Goal: Task Accomplishment & Management: Use online tool/utility

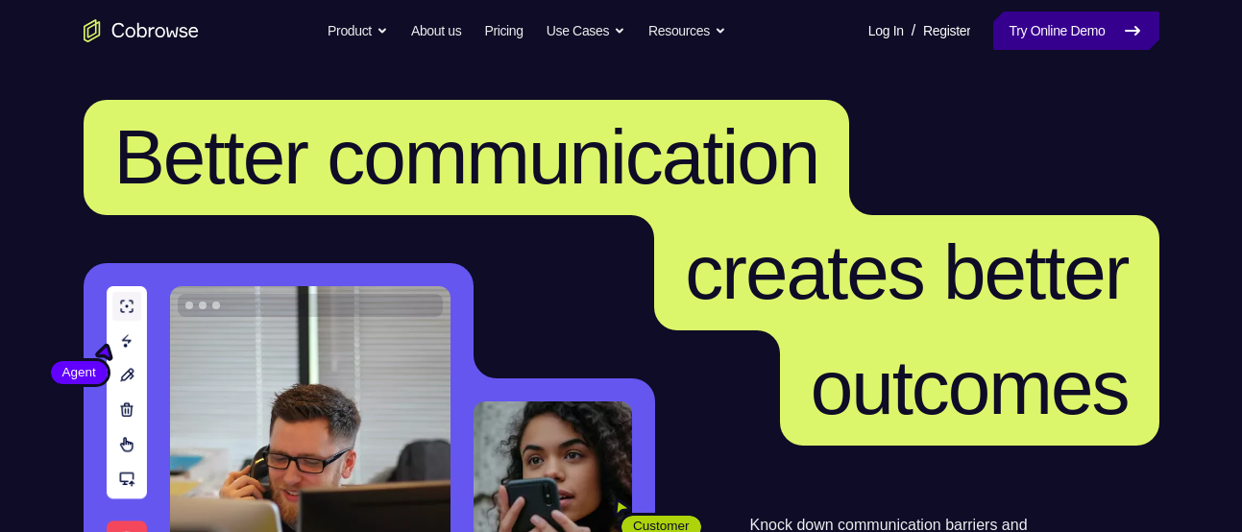
click at [1010, 20] on link "Try Online Demo" at bounding box center [1075, 31] width 165 height 38
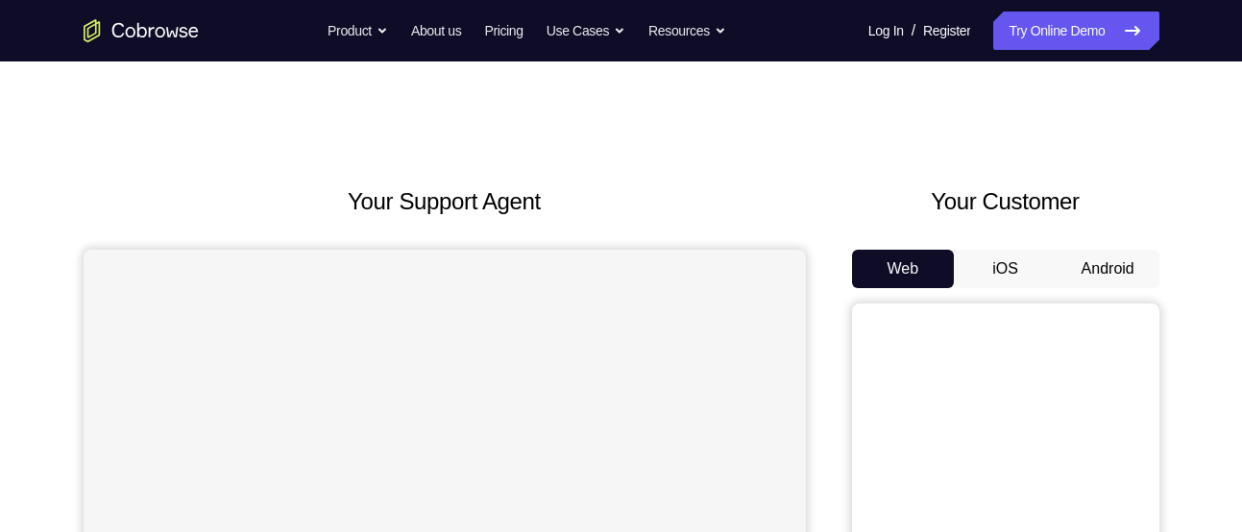
click at [1061, 287] on button "Android" at bounding box center [1108, 269] width 103 height 38
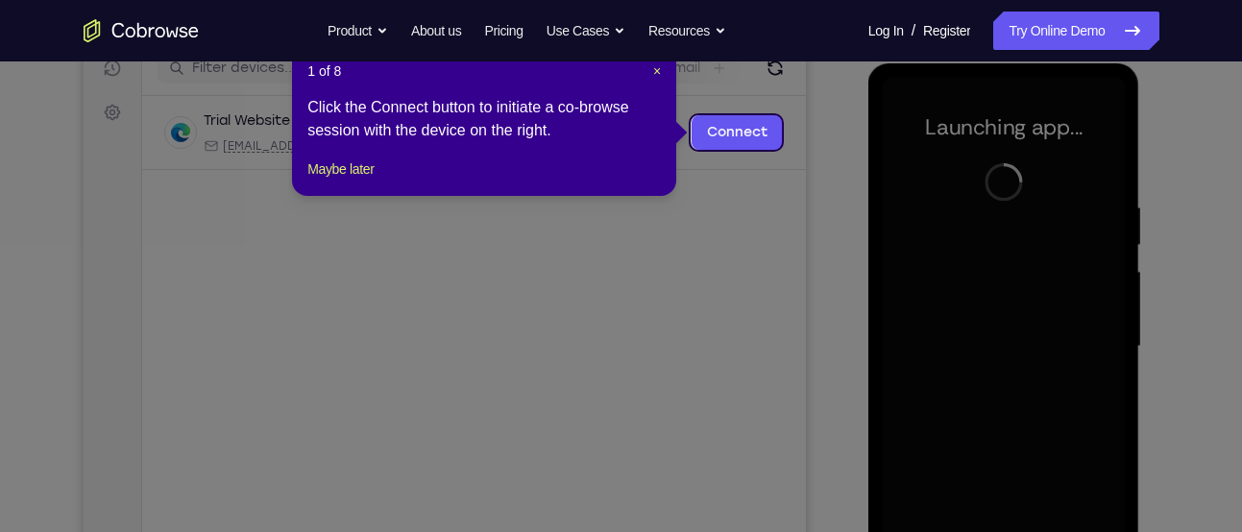
scroll to position [256, 0]
click at [335, 180] on button "Maybe later" at bounding box center [340, 168] width 66 height 23
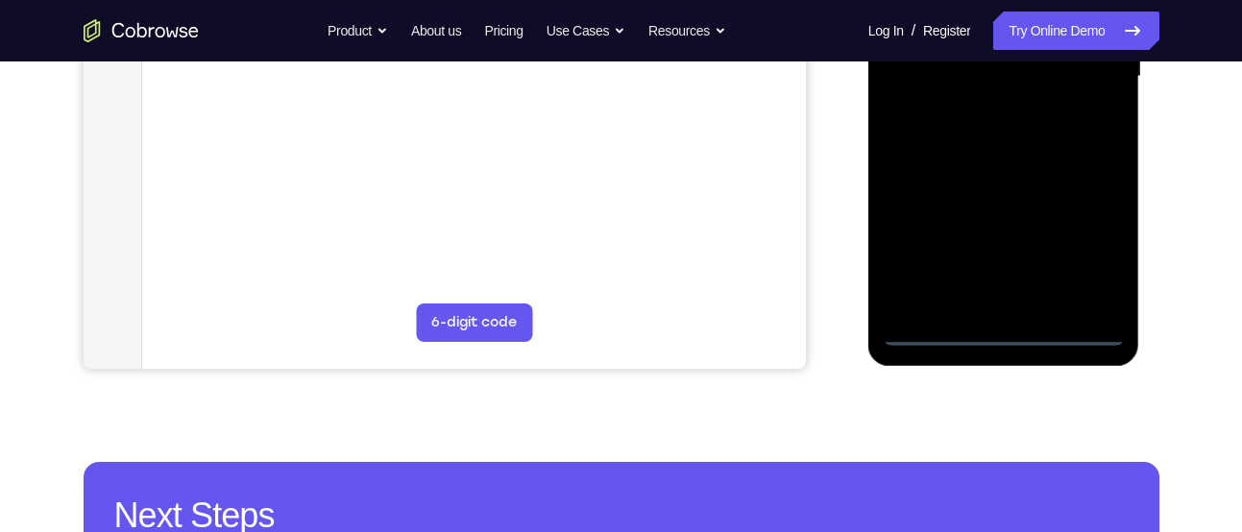
scroll to position [524, 0]
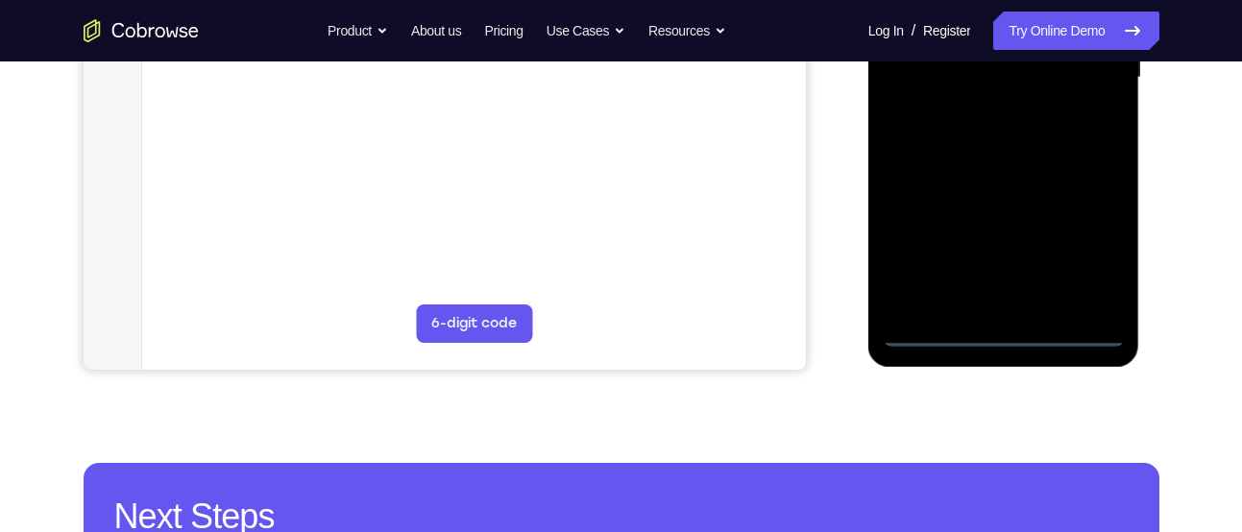
click at [1070, 324] on div at bounding box center [1004, 78] width 242 height 538
click at [1081, 335] on div at bounding box center [1004, 78] width 242 height 538
drag, startPoint x: 950, startPoint y: 226, endPoint x: 1136, endPoint y: 221, distance: 186.4
click at [1136, 221] on div at bounding box center [1004, 80] width 272 height 573
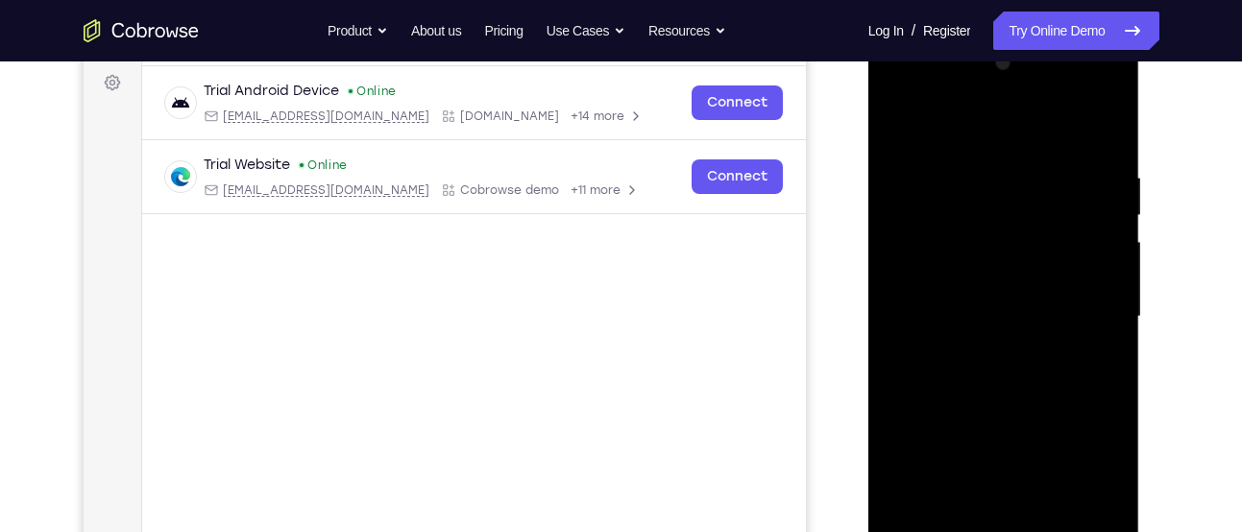
scroll to position [283, 0]
click at [921, 295] on div at bounding box center [1004, 318] width 242 height 538
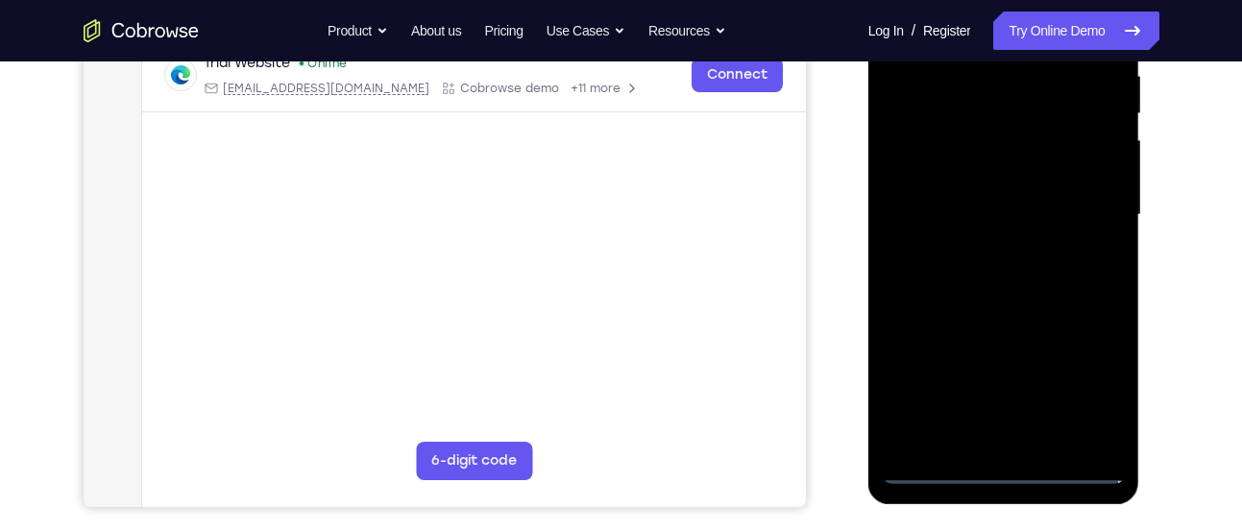
scroll to position [387, 0]
click at [1078, 392] on div at bounding box center [1004, 214] width 242 height 538
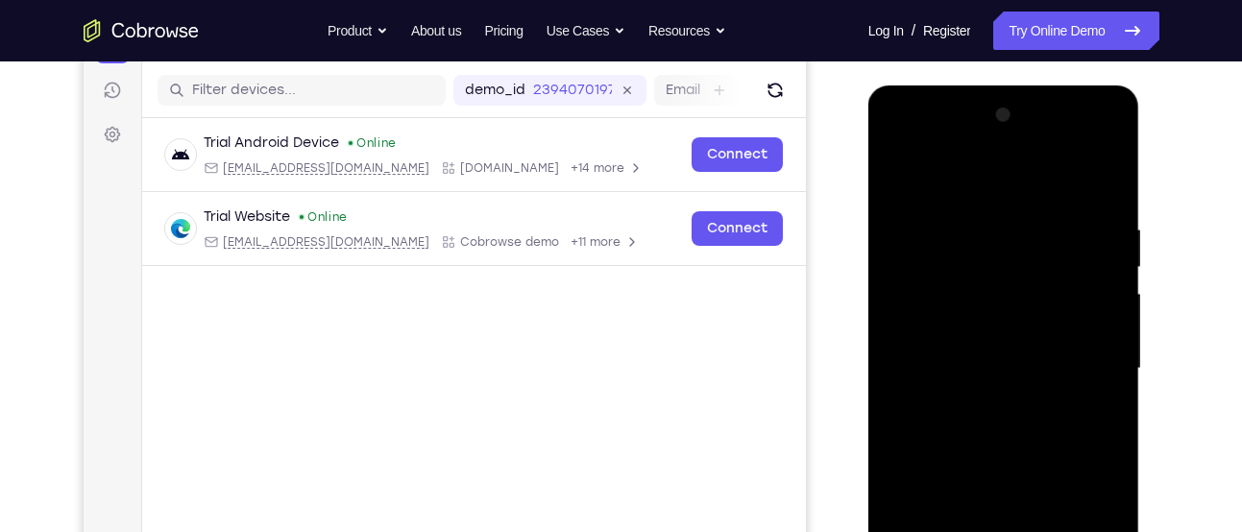
scroll to position [232, 0]
click at [981, 192] on div at bounding box center [1004, 370] width 242 height 538
click at [1090, 368] on div at bounding box center [1004, 370] width 242 height 538
click at [973, 411] on div at bounding box center [1004, 370] width 242 height 538
click at [1016, 465] on div at bounding box center [1004, 370] width 242 height 538
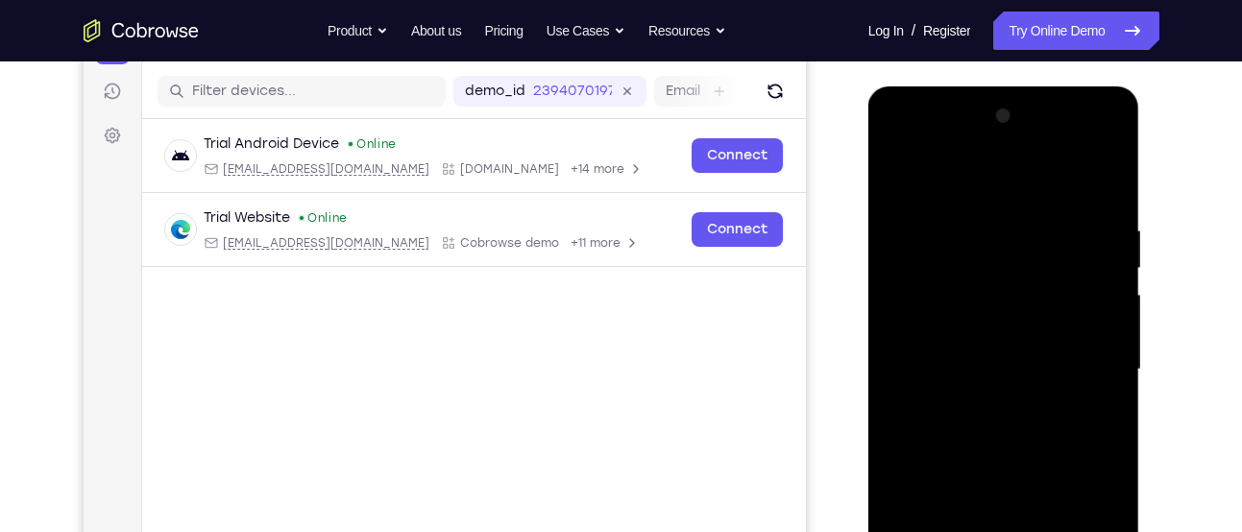
click at [942, 275] on div at bounding box center [1004, 370] width 242 height 538
click at [933, 313] on div at bounding box center [1004, 370] width 242 height 538
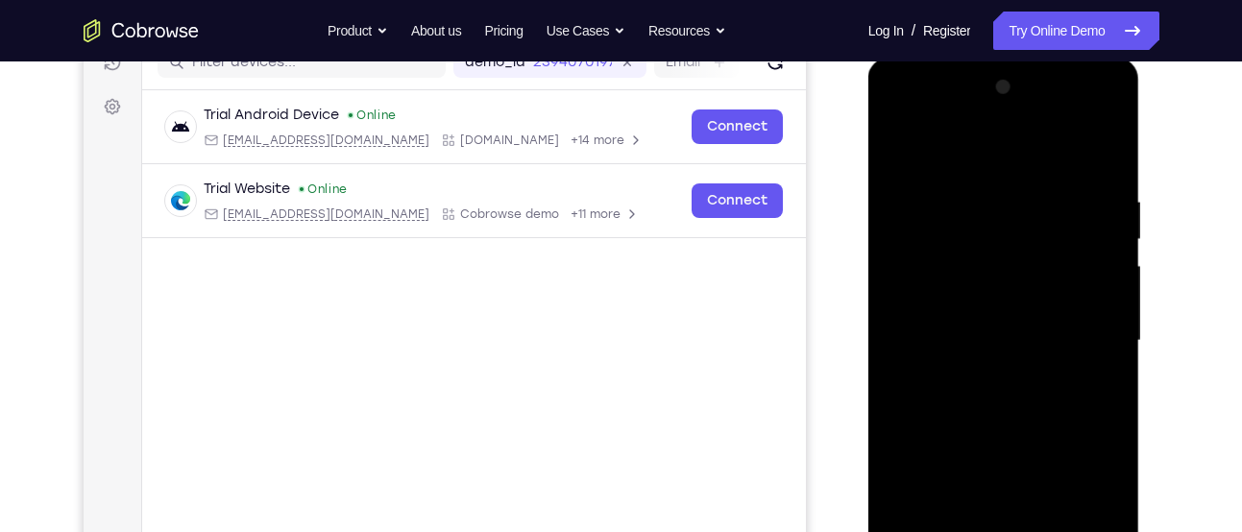
scroll to position [261, 0]
click at [1000, 452] on div at bounding box center [1004, 340] width 242 height 538
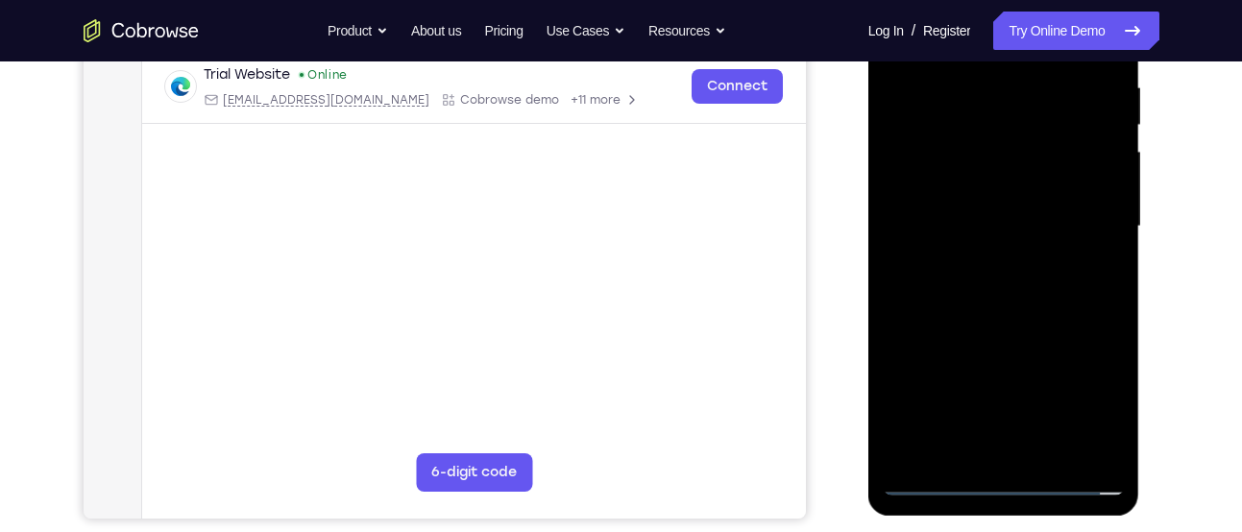
scroll to position [376, 0]
click at [1001, 453] on div at bounding box center [1004, 226] width 242 height 538
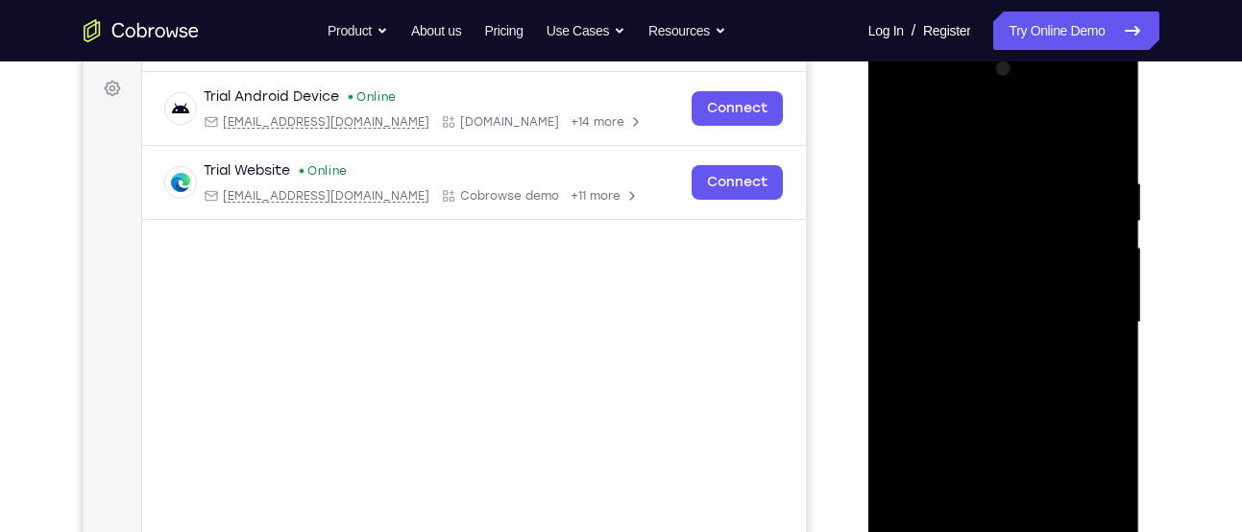
scroll to position [278, 0]
click at [968, 296] on div at bounding box center [1004, 324] width 242 height 538
click at [998, 405] on div at bounding box center [1004, 324] width 242 height 538
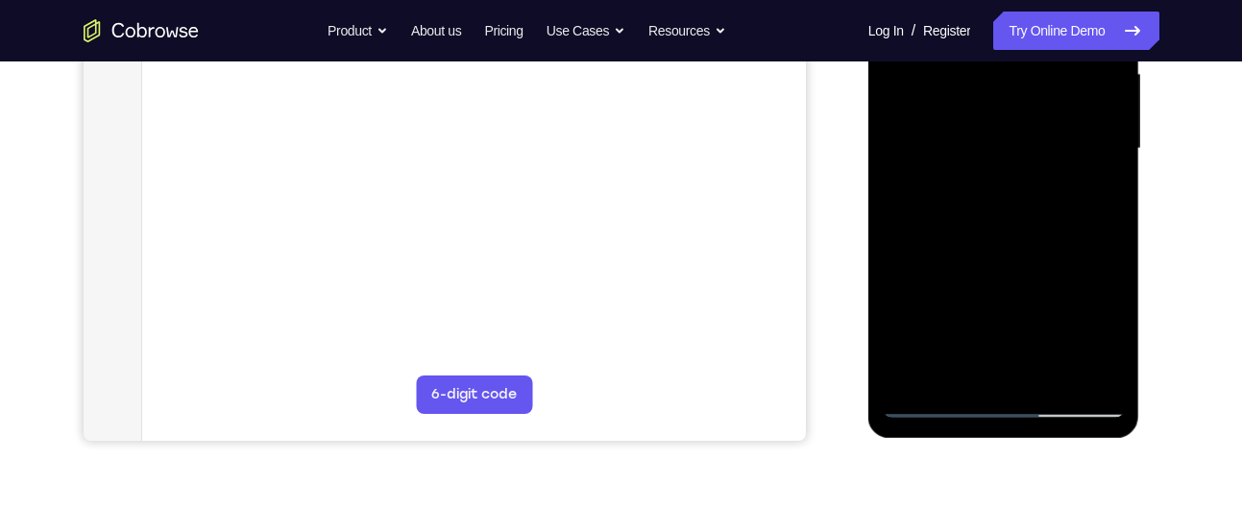
scroll to position [452, 0]
click at [1054, 382] on div at bounding box center [1004, 150] width 242 height 538
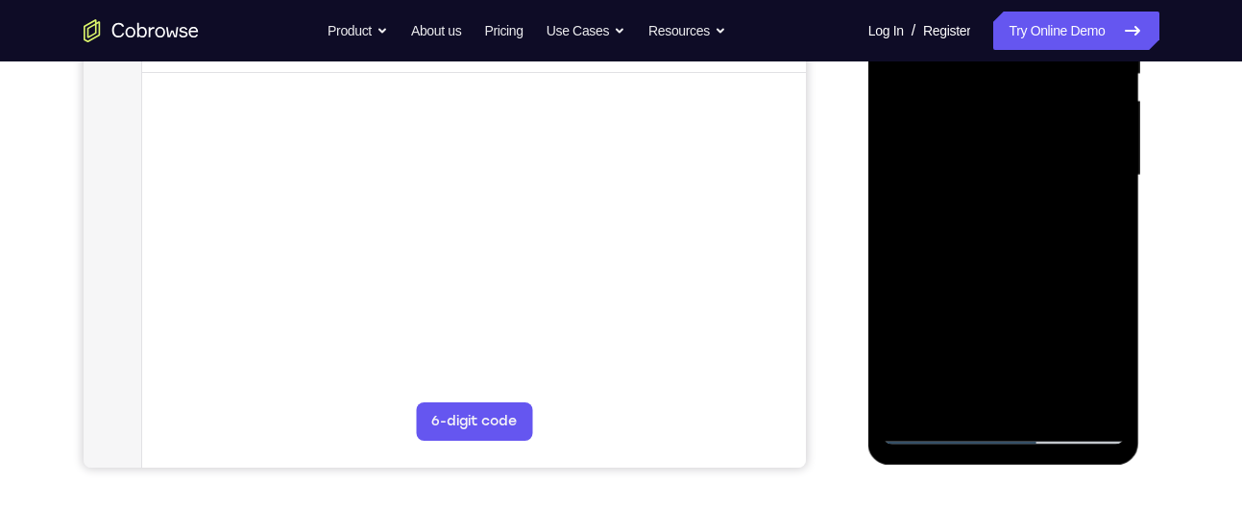
scroll to position [425, 0]
click at [1034, 287] on div at bounding box center [1004, 177] width 242 height 538
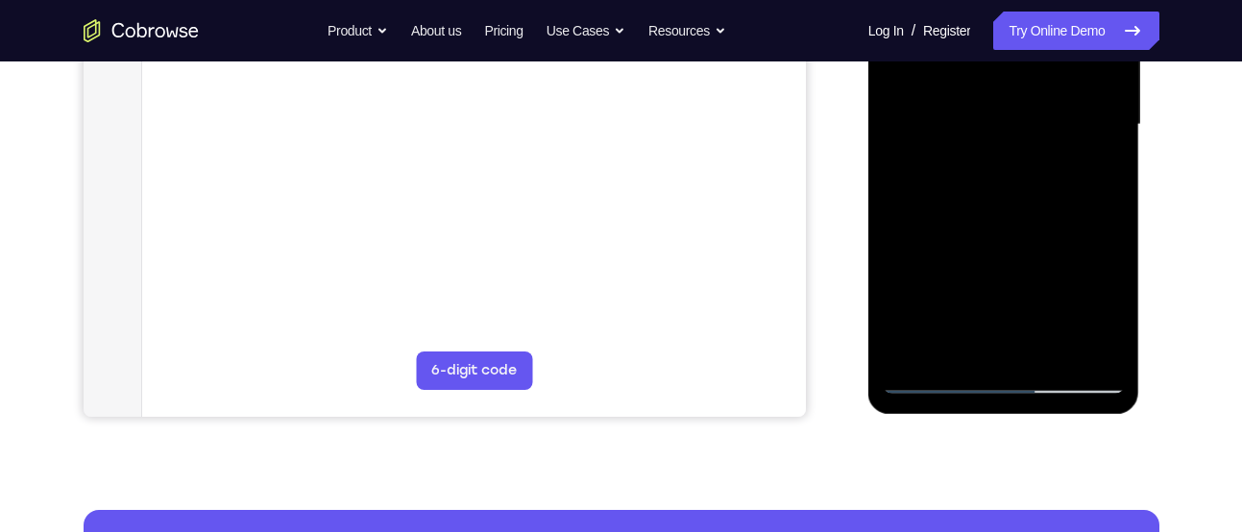
scroll to position [479, 0]
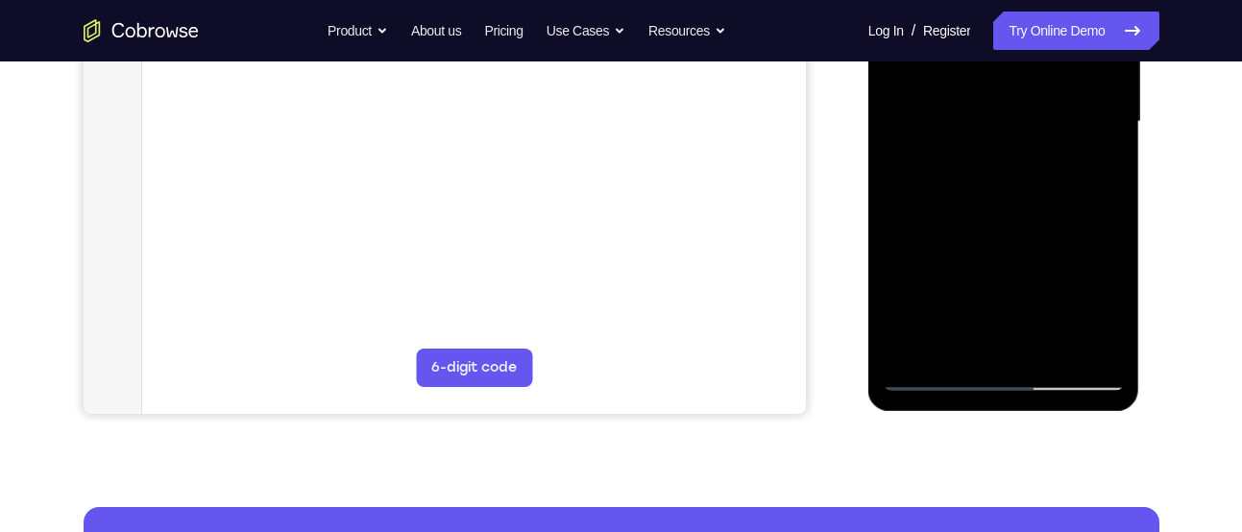
click at [935, 371] on div at bounding box center [1004, 122] width 242 height 538
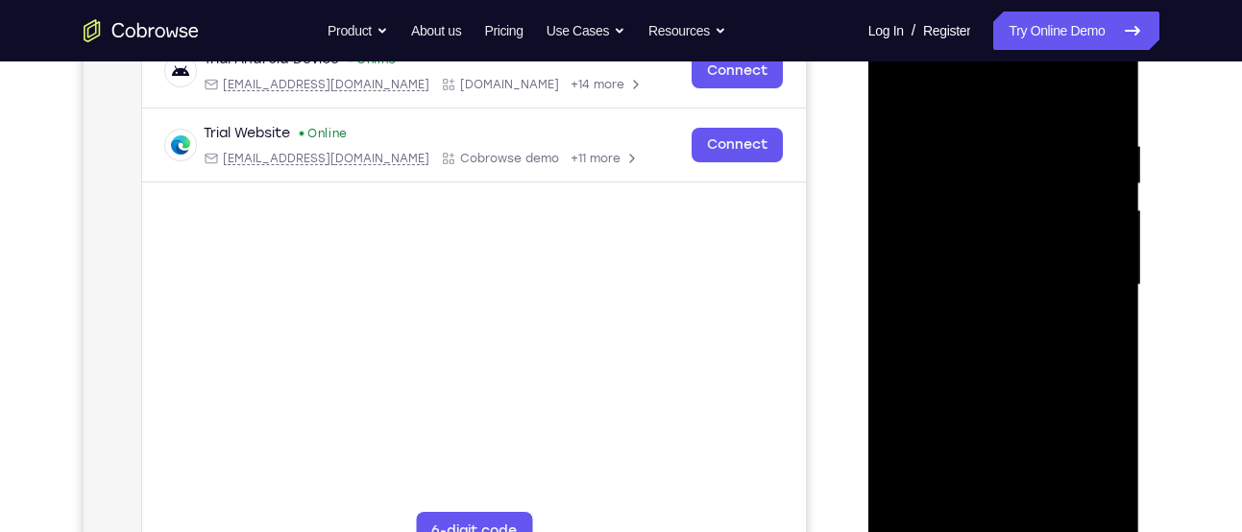
scroll to position [308, 0]
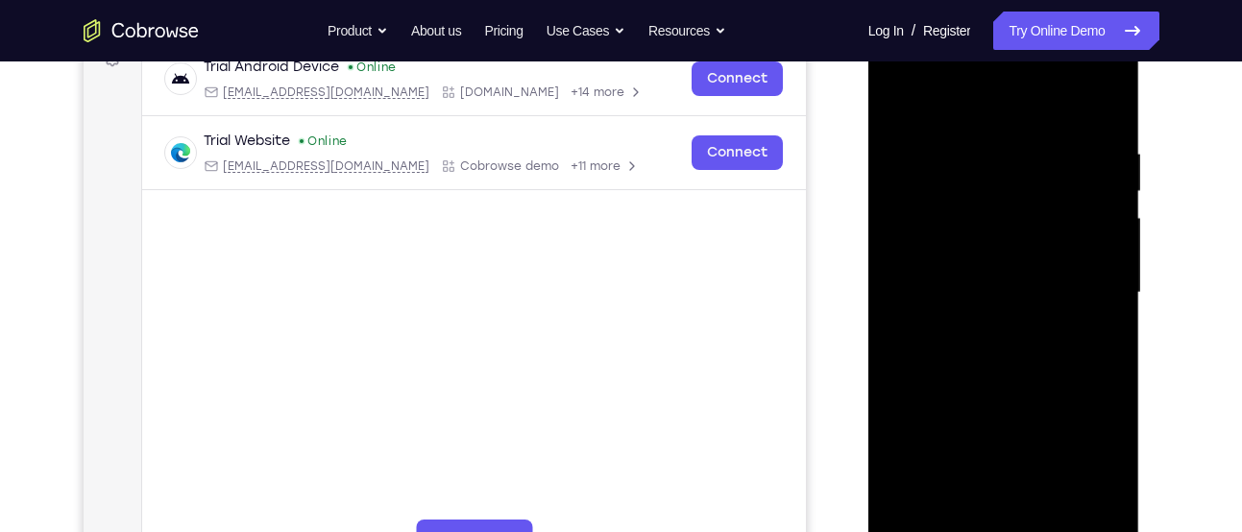
click at [956, 152] on div at bounding box center [1004, 293] width 242 height 538
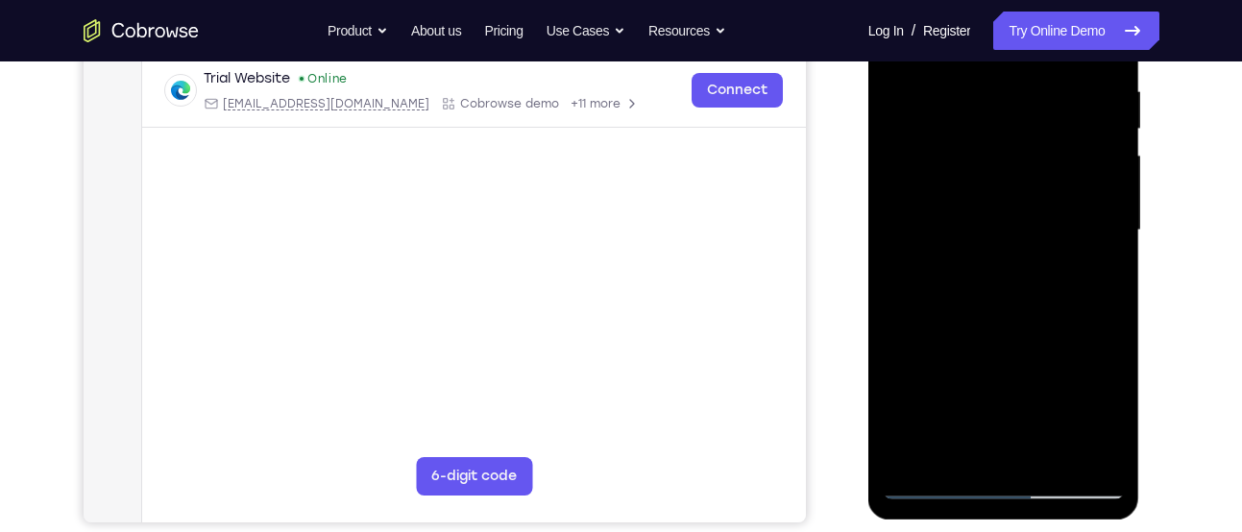
scroll to position [372, 0]
click at [1094, 245] on div at bounding box center [1004, 230] width 242 height 538
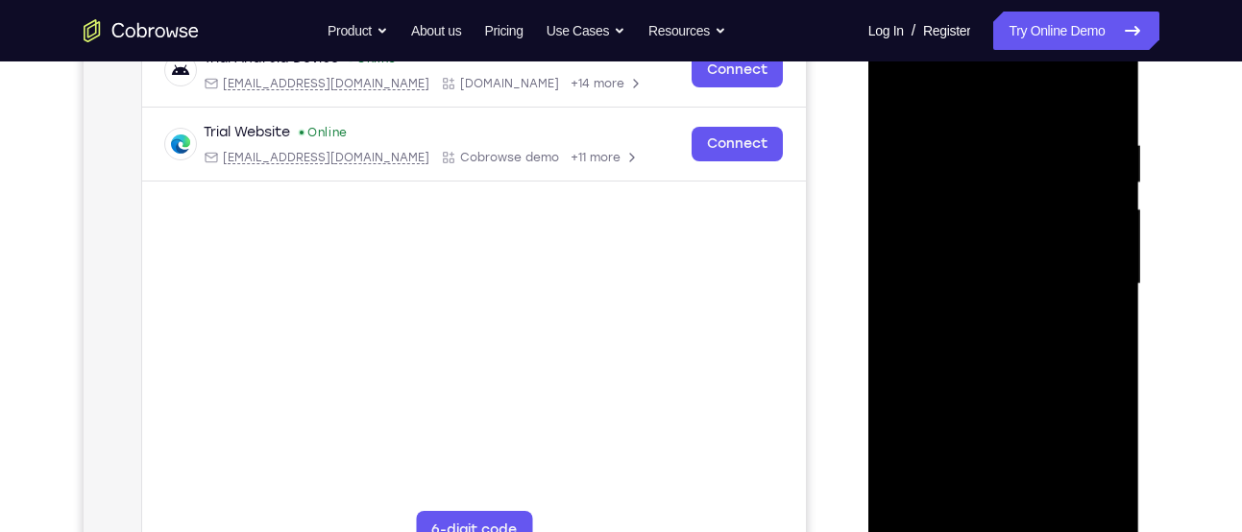
scroll to position [316, 0]
click at [1106, 97] on div at bounding box center [1004, 285] width 242 height 538
click at [1035, 143] on div at bounding box center [1004, 285] width 242 height 538
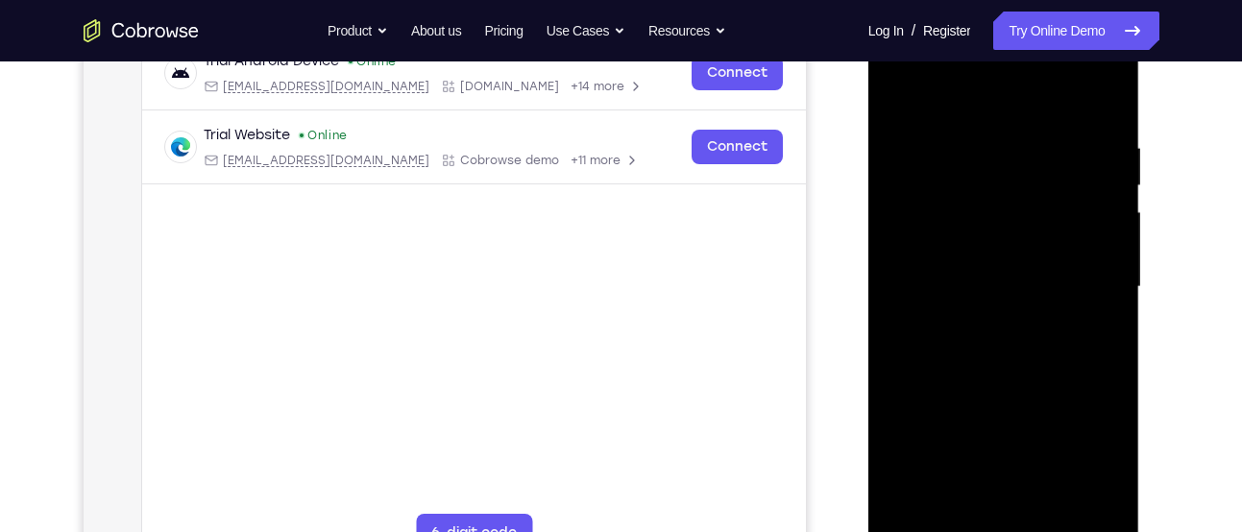
click at [1101, 281] on div at bounding box center [1004, 287] width 242 height 538
click at [1105, 253] on div at bounding box center [1004, 287] width 242 height 538
click at [1114, 234] on div at bounding box center [1004, 287] width 242 height 538
click at [1104, 246] on div at bounding box center [1004, 287] width 242 height 538
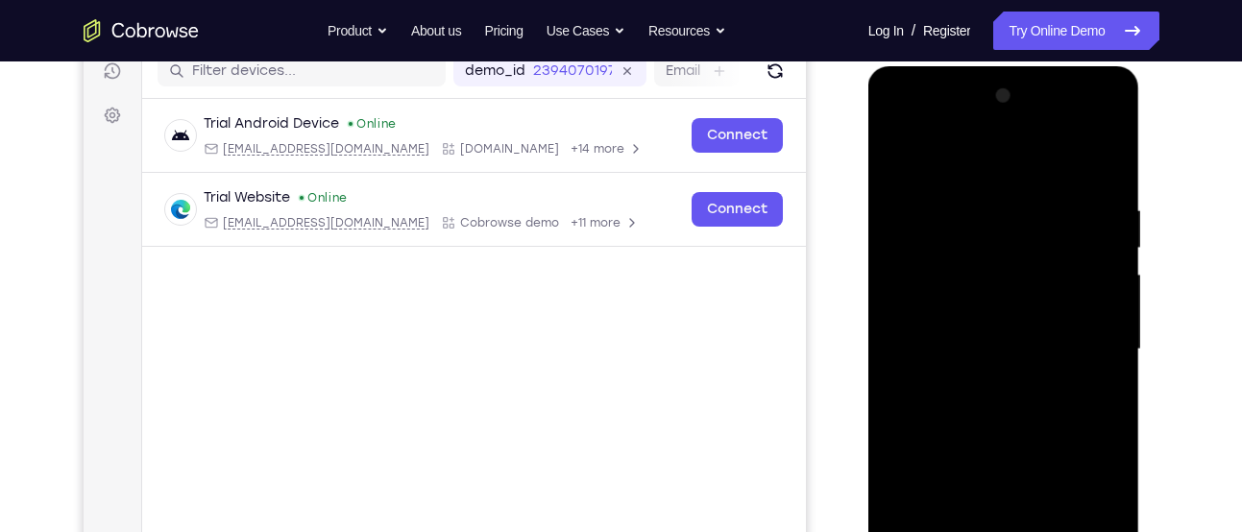
scroll to position [248, 0]
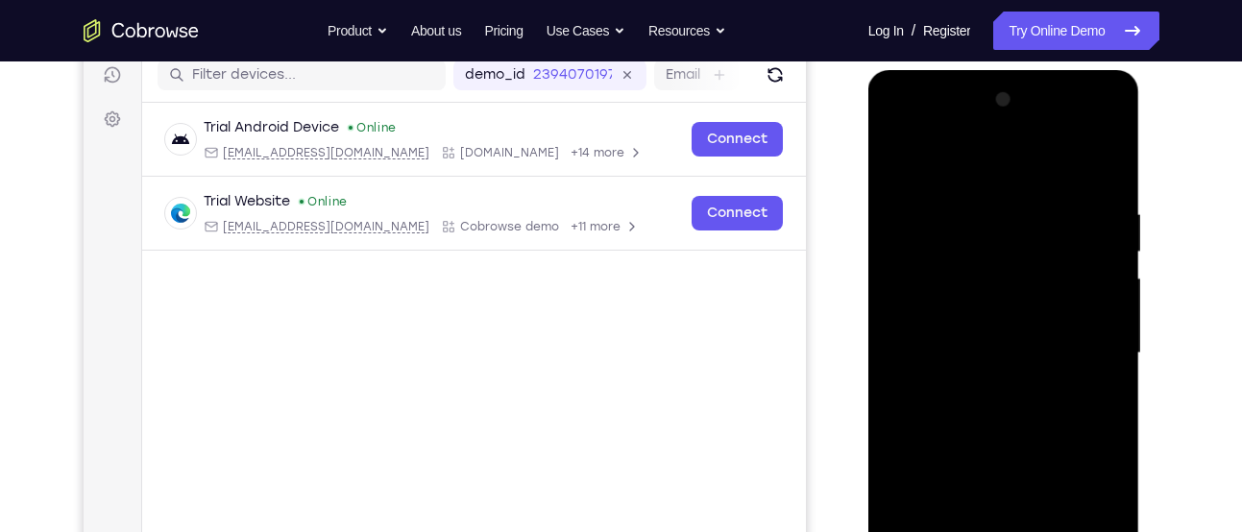
click at [1106, 162] on div at bounding box center [1004, 354] width 242 height 538
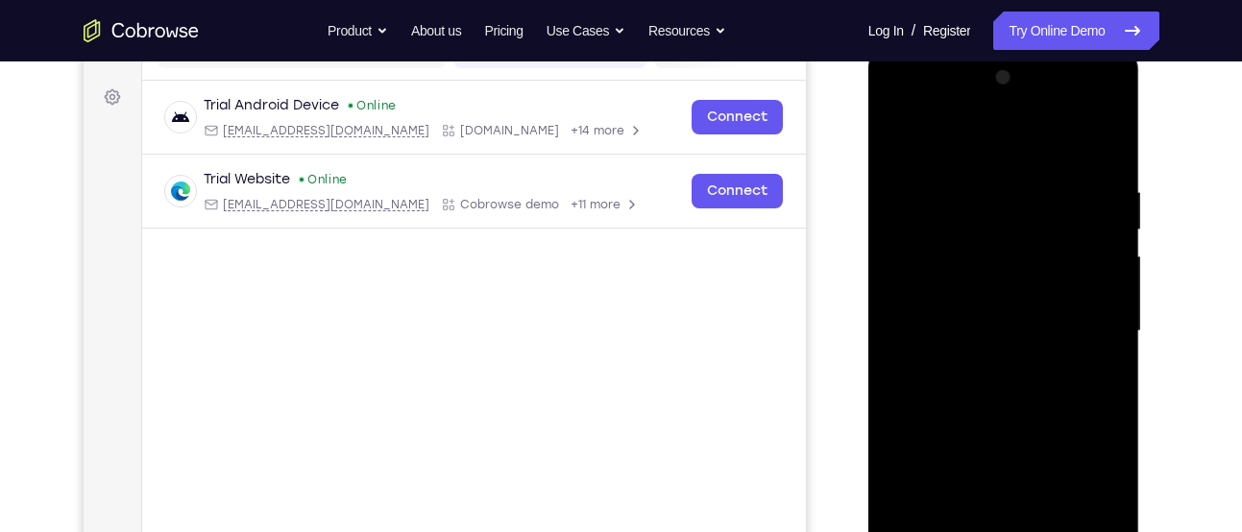
scroll to position [271, 0]
click at [1082, 194] on div at bounding box center [1004, 330] width 242 height 538
click at [1104, 146] on div at bounding box center [1004, 330] width 242 height 538
drag, startPoint x: 1074, startPoint y: 185, endPoint x: 918, endPoint y: 222, distance: 159.8
click at [918, 222] on div at bounding box center [1004, 330] width 242 height 538
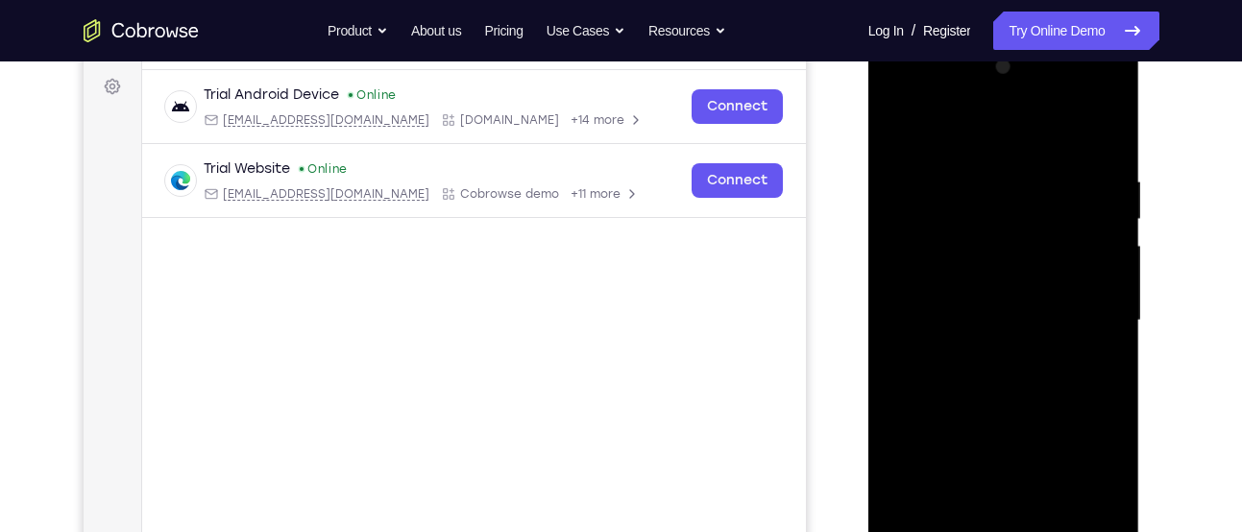
scroll to position [281, 0]
drag, startPoint x: 1058, startPoint y: 175, endPoint x: 902, endPoint y: 196, distance: 157.1
click at [902, 196] on div at bounding box center [1004, 320] width 242 height 538
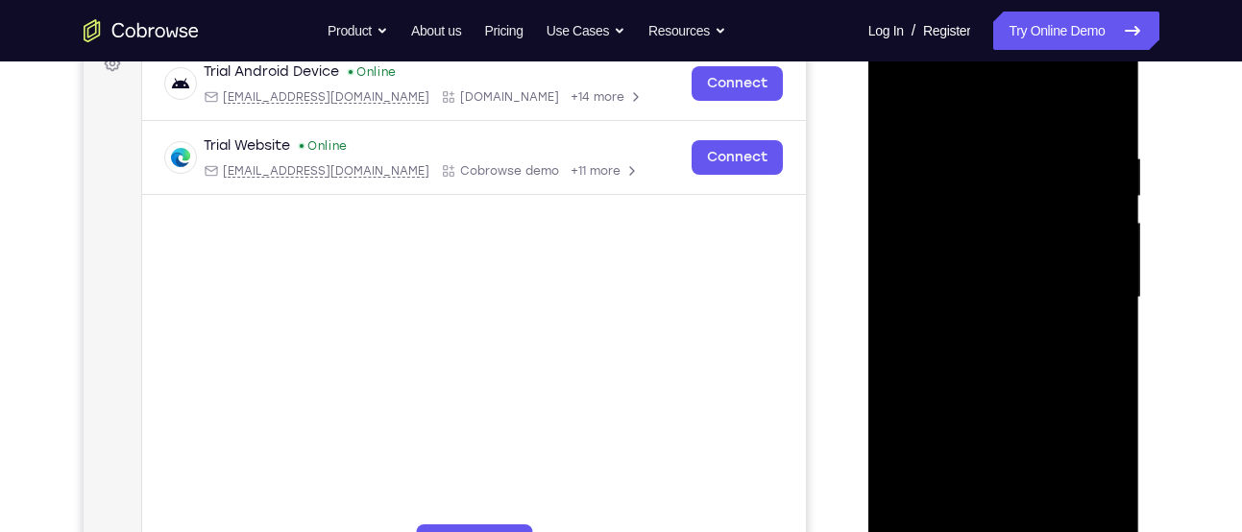
click at [1035, 156] on div at bounding box center [1004, 298] width 242 height 538
click at [1026, 149] on div at bounding box center [1004, 298] width 242 height 538
click at [1030, 158] on div at bounding box center [1004, 298] width 242 height 538
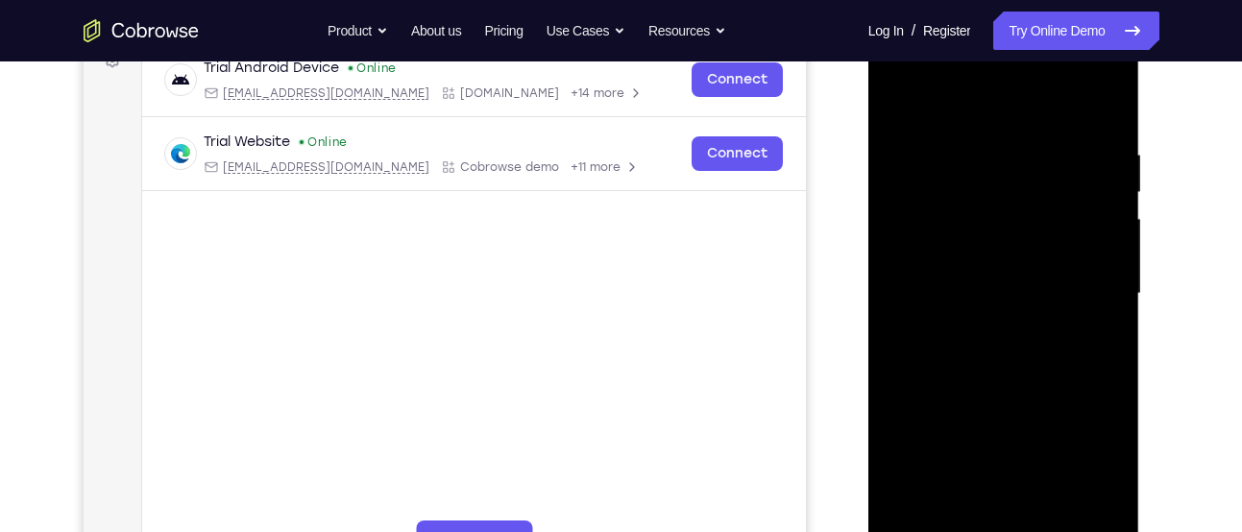
scroll to position [309, 0]
click at [1101, 105] on div at bounding box center [1004, 292] width 242 height 538
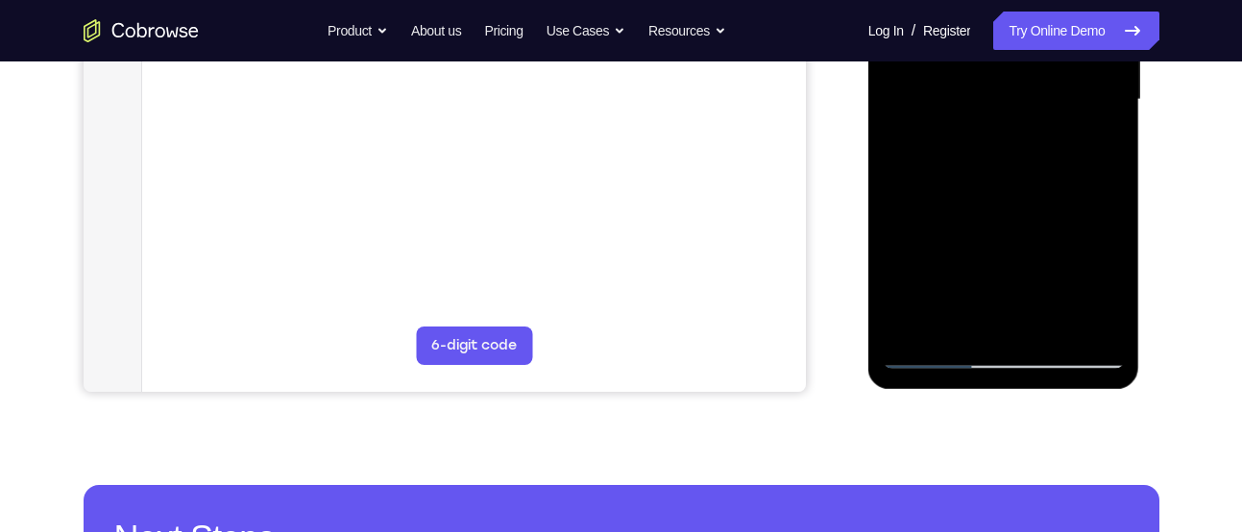
scroll to position [502, 0]
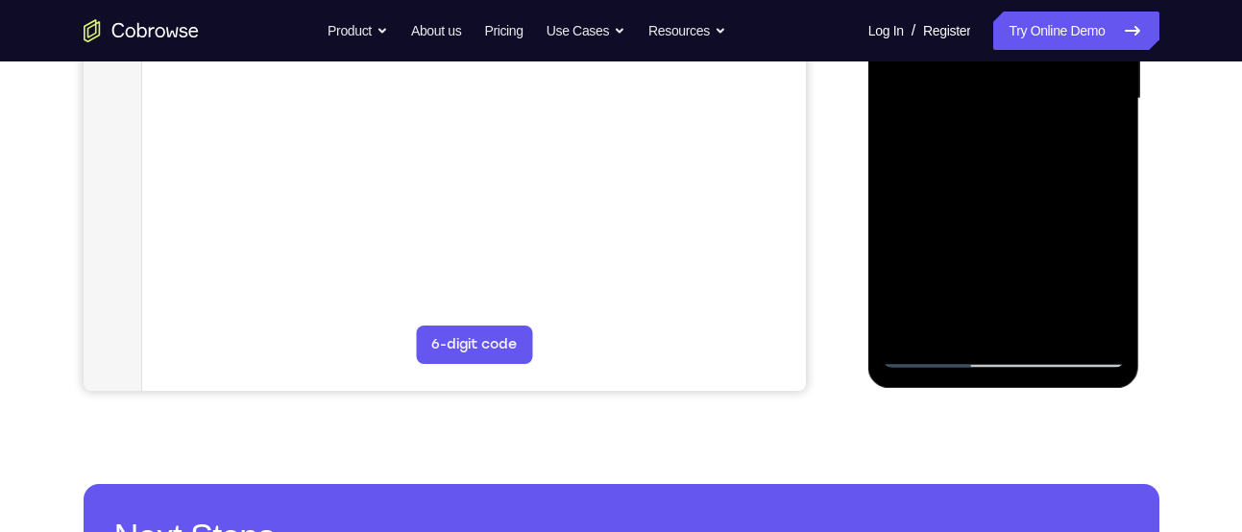
click at [1049, 318] on div at bounding box center [1004, 99] width 242 height 538
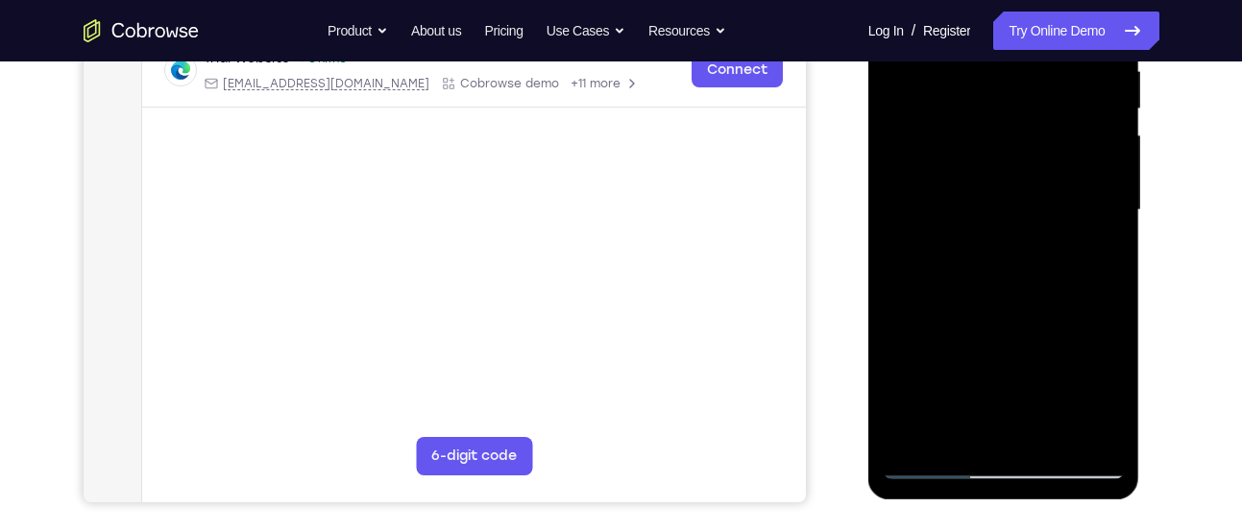
scroll to position [382, 0]
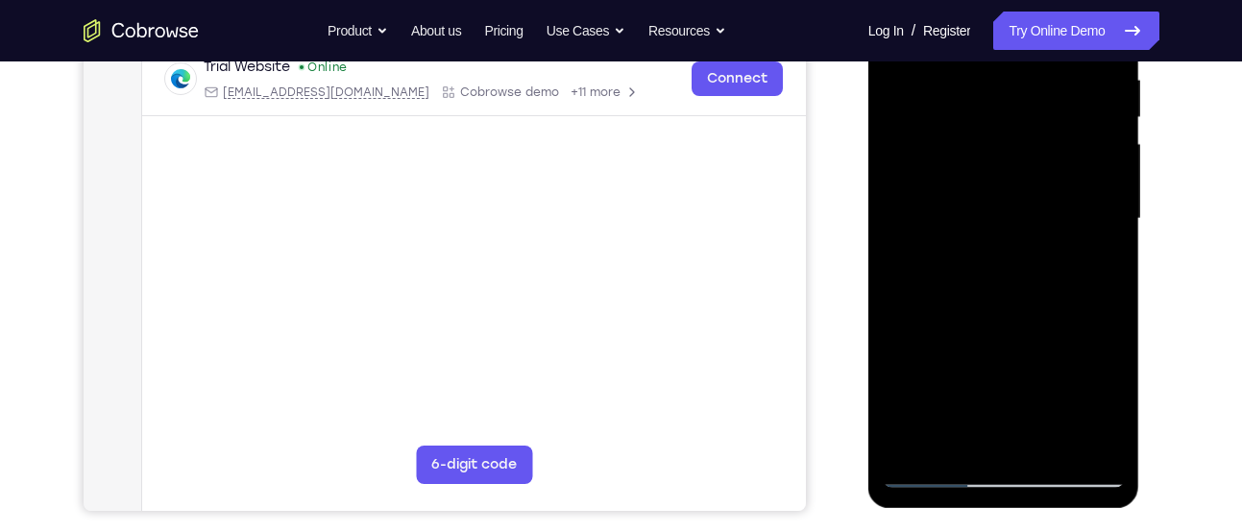
click at [997, 194] on div at bounding box center [1004, 219] width 242 height 538
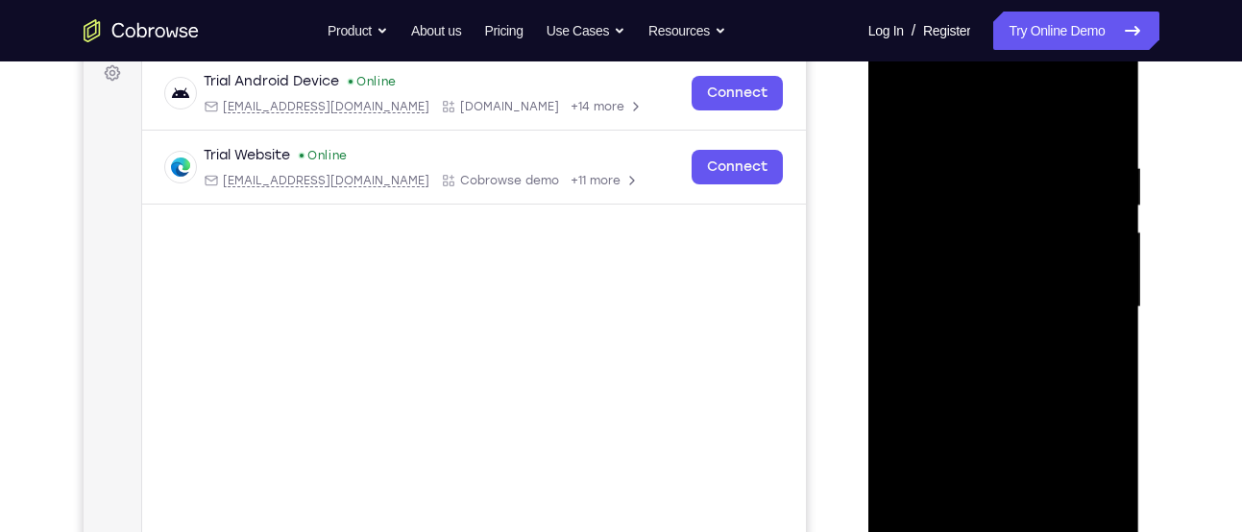
scroll to position [271, 0]
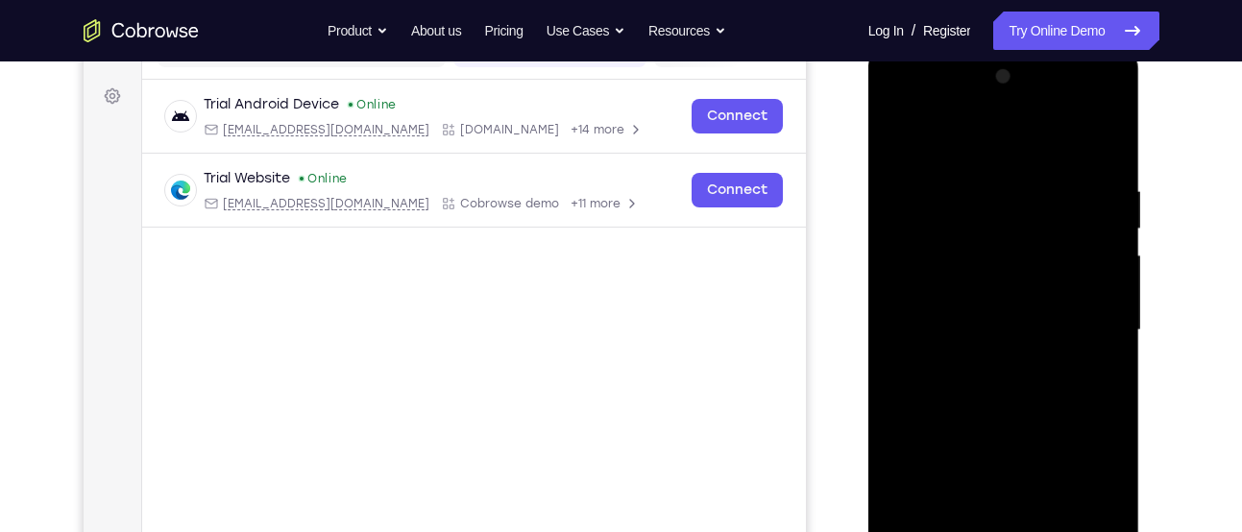
click at [901, 142] on div at bounding box center [1004, 330] width 242 height 538
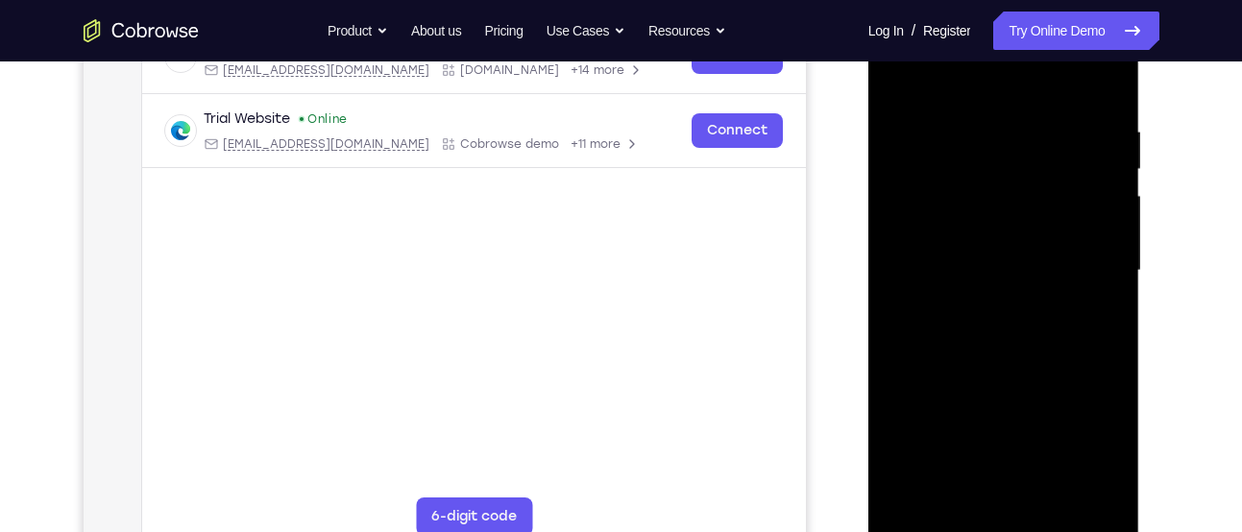
scroll to position [331, 0]
click at [952, 288] on div at bounding box center [1004, 270] width 242 height 538
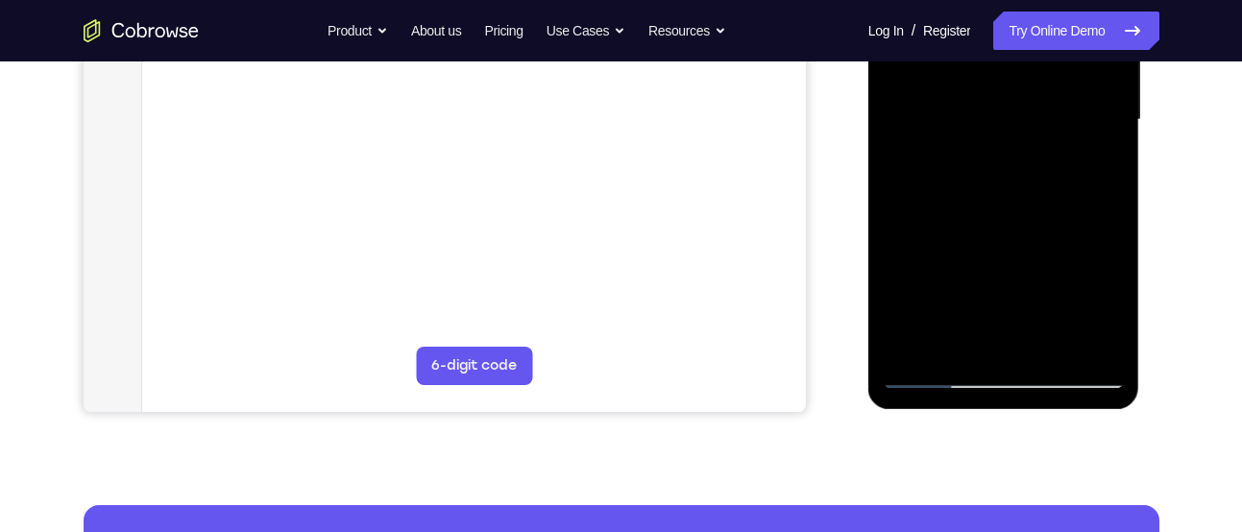
scroll to position [487, 0]
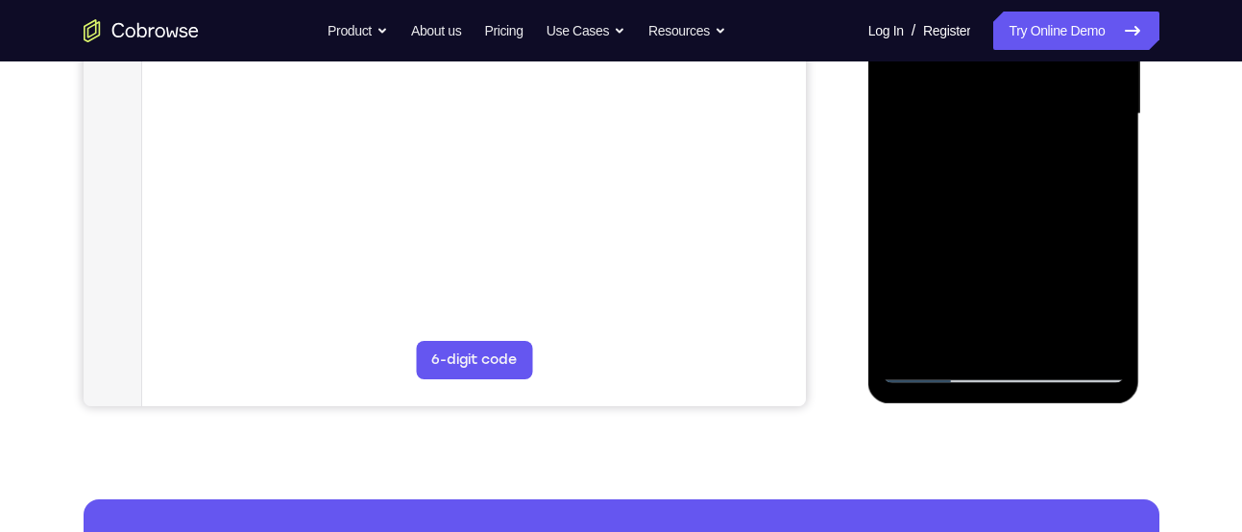
click at [932, 374] on div at bounding box center [1004, 114] width 242 height 538
click at [947, 343] on div at bounding box center [1004, 114] width 242 height 538
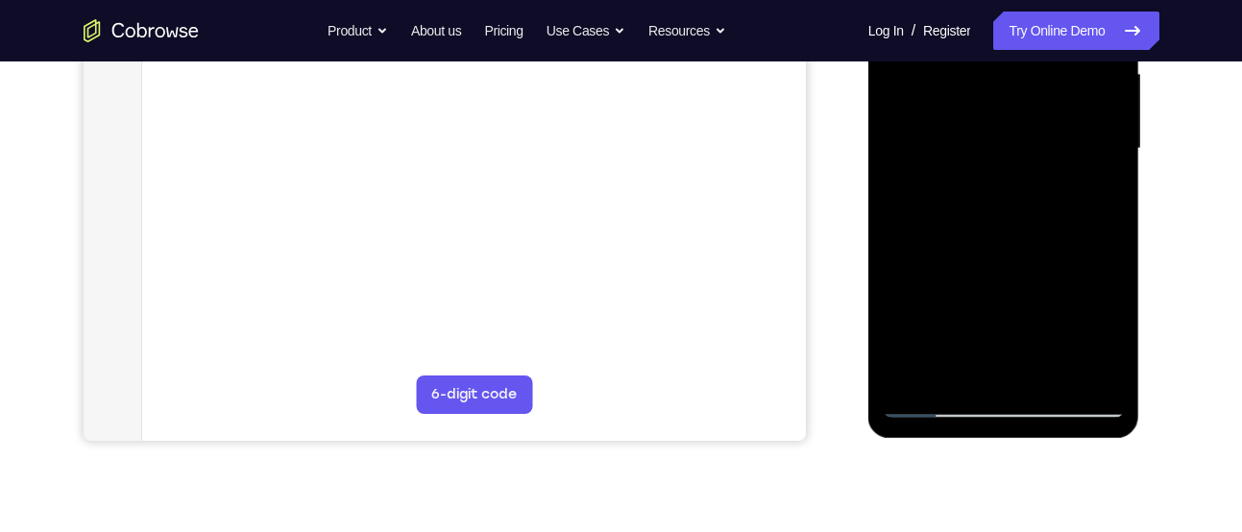
scroll to position [451, 0]
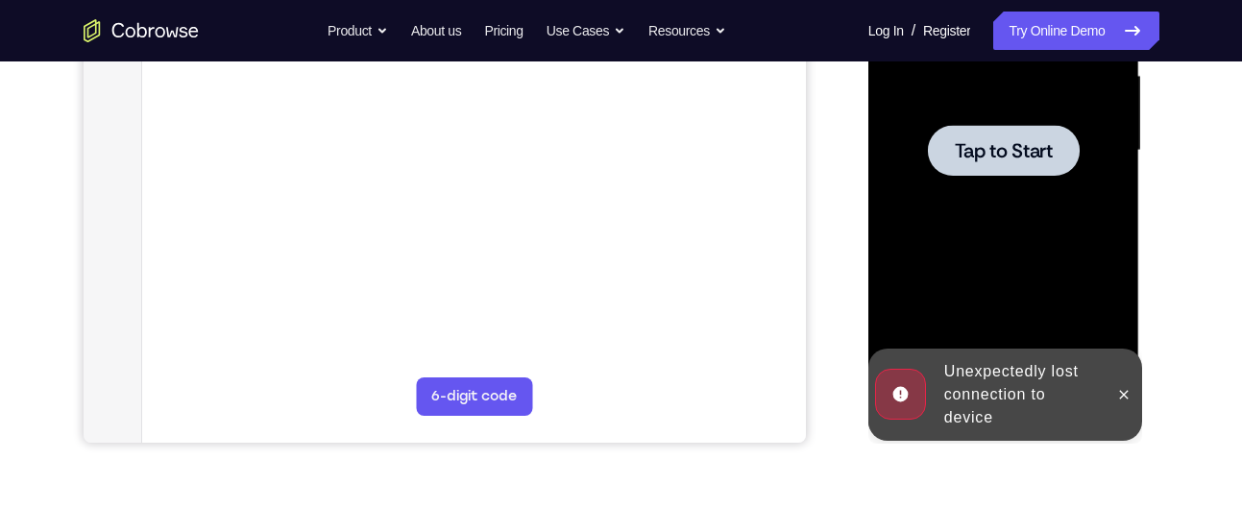
click at [179, 31] on icon "Go to the home page" at bounding box center [141, 30] width 115 height 23
